Goal: Information Seeking & Learning: Learn about a topic

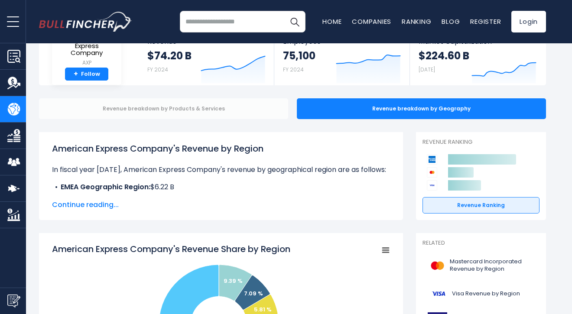
scroll to position [57, 0]
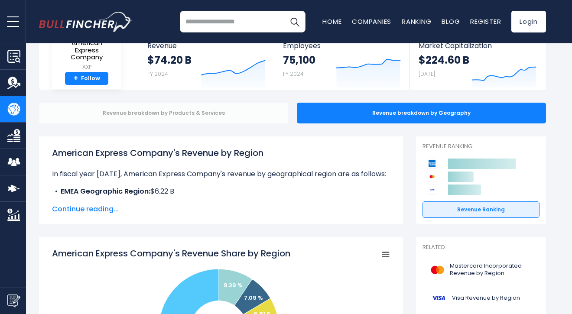
click at [157, 114] on div "Revenue breakdown by Products & Services" at bounding box center [163, 113] width 249 height 21
click at [209, 112] on div "Revenue breakdown by Products & Services" at bounding box center [163, 113] width 249 height 21
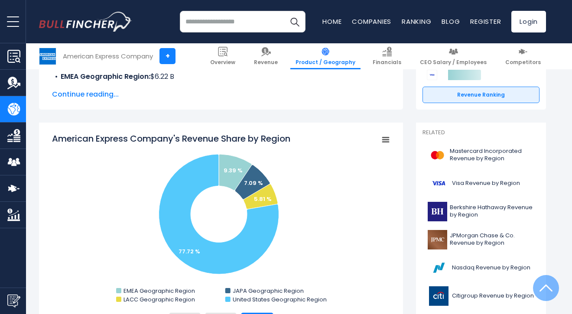
scroll to position [226, 0]
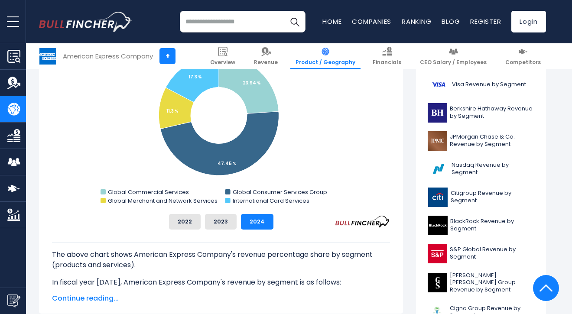
scroll to position [253, 0]
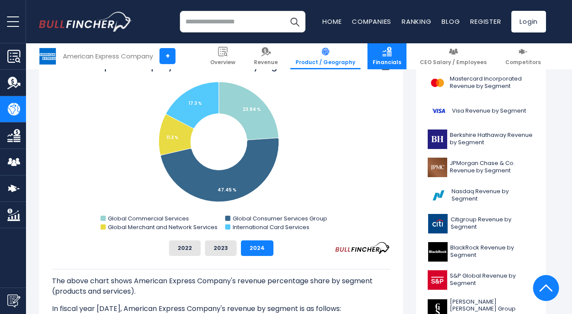
click at [390, 54] on img at bounding box center [387, 52] width 10 height 10
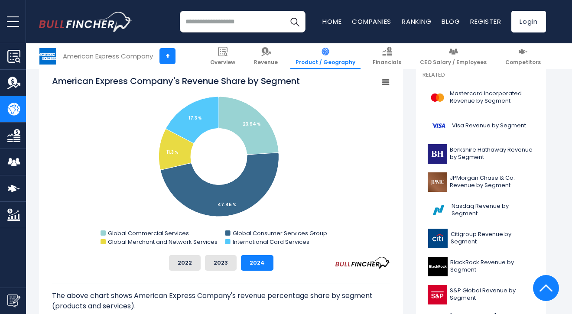
scroll to position [226, 0]
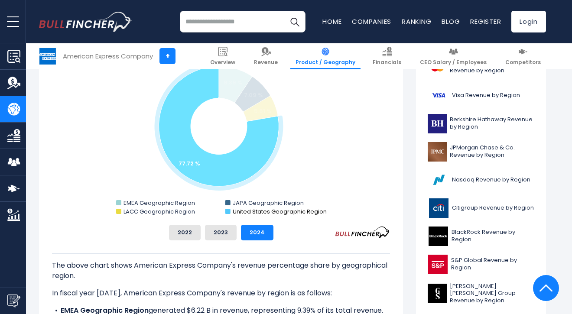
scroll to position [247, 0]
